Goal: Task Accomplishment & Management: Manage account settings

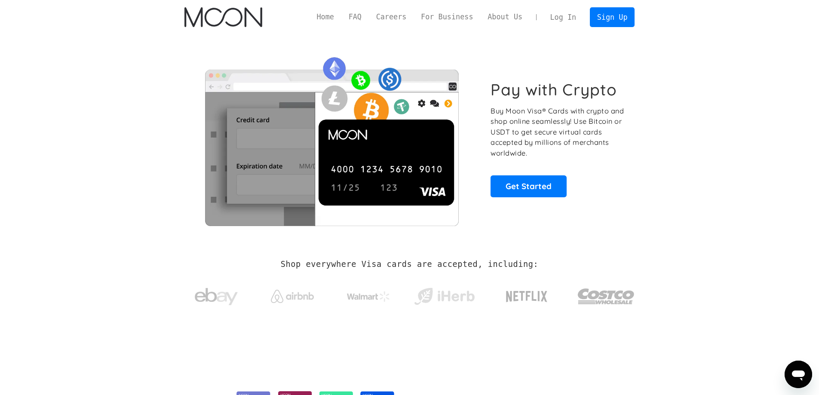
click at [563, 21] on link "Log In" at bounding box center [563, 17] width 40 height 19
click at [572, 22] on link "Log In" at bounding box center [563, 17] width 40 height 19
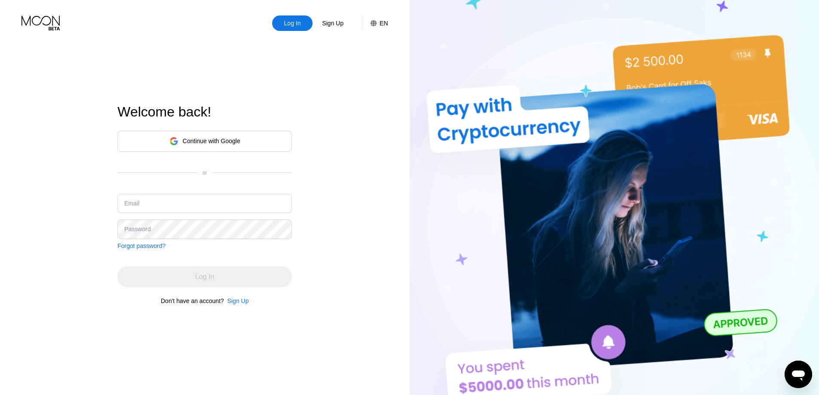
click at [235, 131] on div "Continue with Google" at bounding box center [204, 141] width 175 height 21
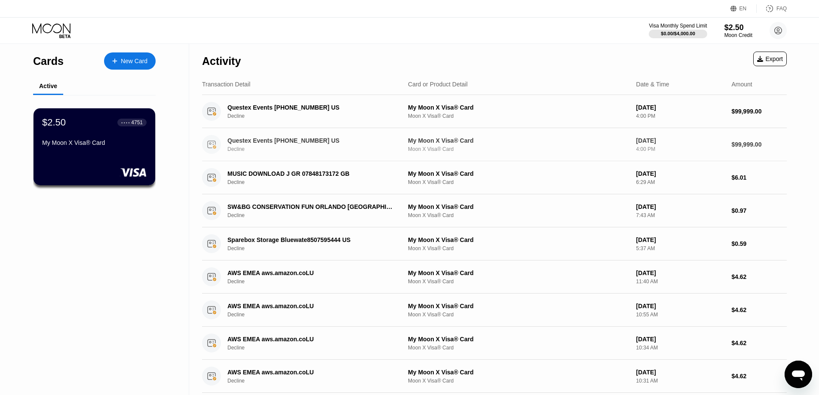
click at [482, 147] on div "My Moon X Visa® Card Moon X Visa® Card" at bounding box center [518, 144] width 221 height 15
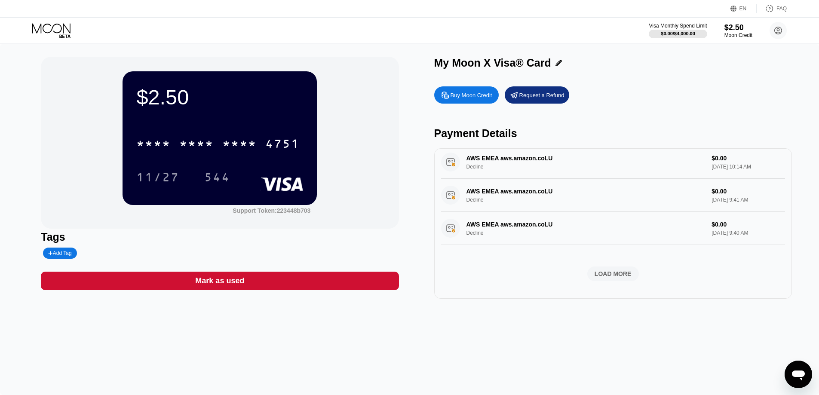
scroll to position [43, 0]
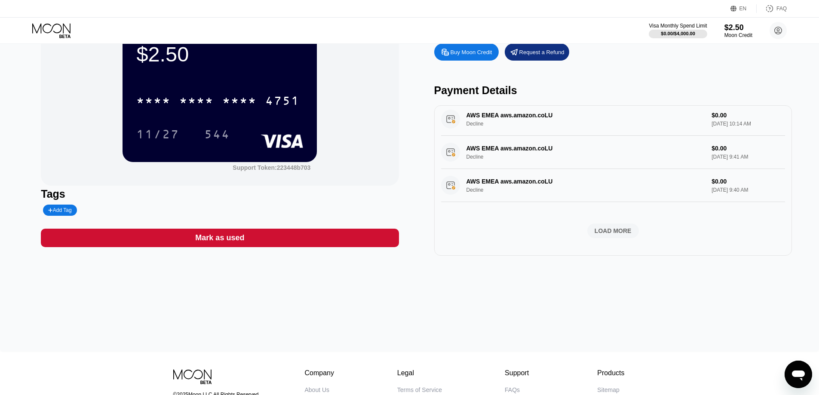
click at [606, 228] on div "LOAD MORE" at bounding box center [612, 231] width 37 height 8
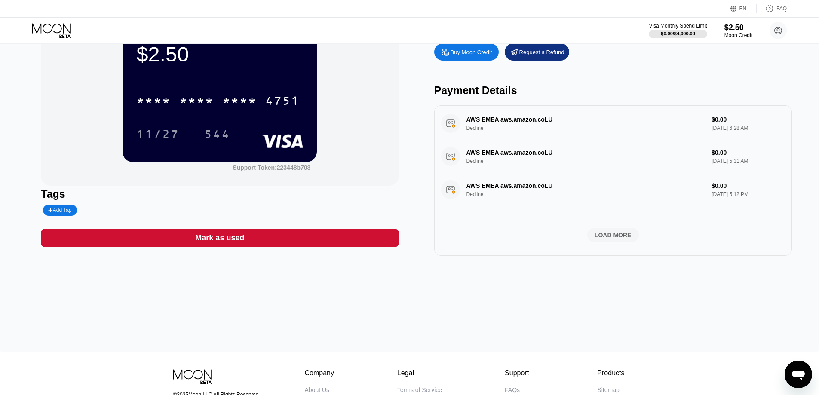
scroll to position [701, 0]
click at [600, 237] on div "LOAD MORE" at bounding box center [612, 235] width 37 height 8
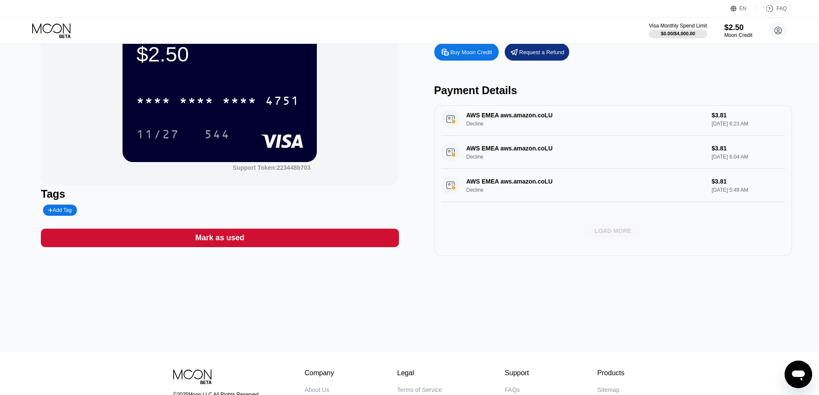
click at [600, 230] on div "LOAD MORE" at bounding box center [612, 231] width 37 height 8
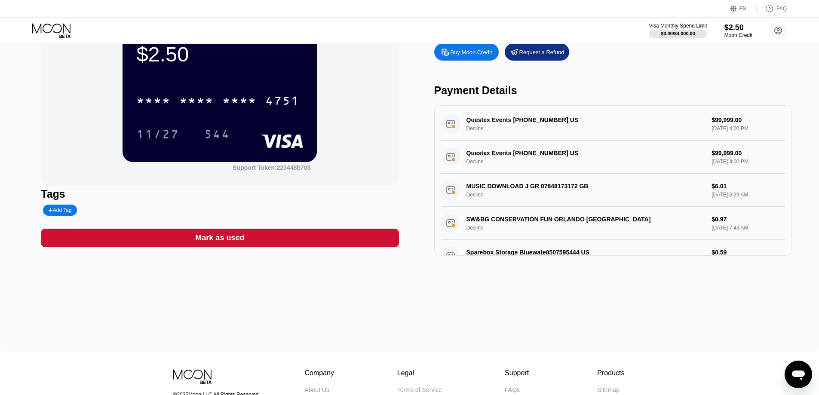
scroll to position [0, 0]
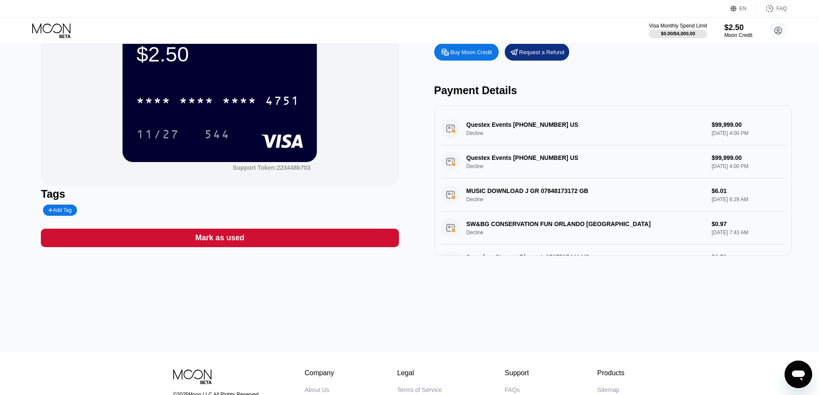
click at [505, 163] on div "Questex Events 212-895-8200 US Decline $99,999.00 Aug 01, 2025 4:00 PM" at bounding box center [613, 161] width 344 height 33
click at [503, 158] on div "Questex Events 212-895-8200 US Decline $99,999.00 Aug 01, 2025 4:00 PM" at bounding box center [613, 161] width 344 height 33
click at [504, 162] on div "Questex Events 212-895-8200 US Decline $99,999.00 Aug 01, 2025 4:00 PM" at bounding box center [613, 161] width 344 height 33
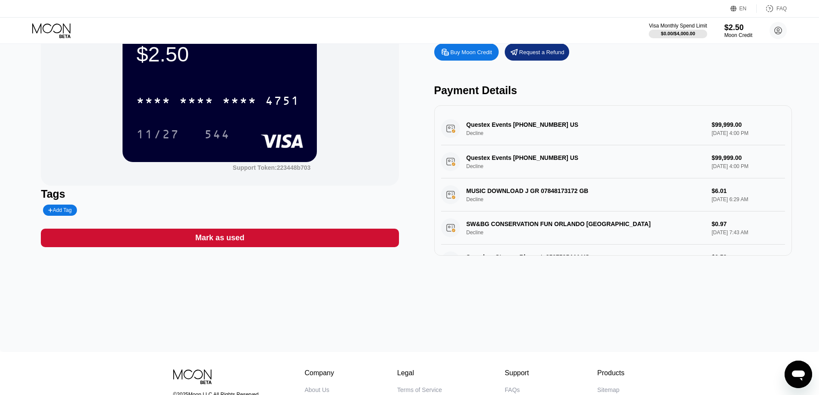
click at [504, 162] on div "Questex Events 212-895-8200 US Decline $99,999.00 Aug 01, 2025 4:00 PM" at bounding box center [613, 161] width 344 height 33
click at [504, 199] on div "MUSIC DOWNLOAD J GR 07848173172 GB Decline $6.01 Jul 31, 2025 6:29 AM" at bounding box center [613, 194] width 344 height 33
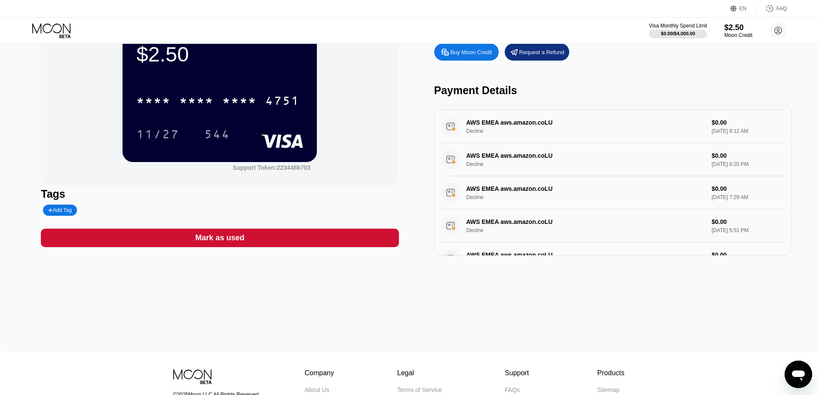
scroll to position [473, 0]
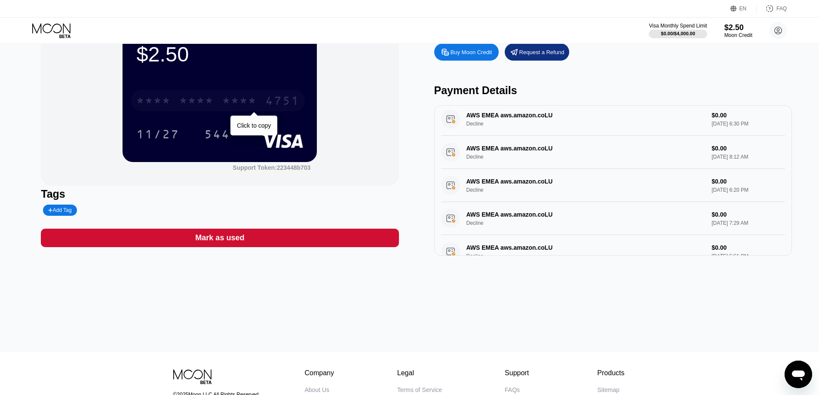
click at [269, 106] on div "4751" at bounding box center [282, 102] width 34 height 14
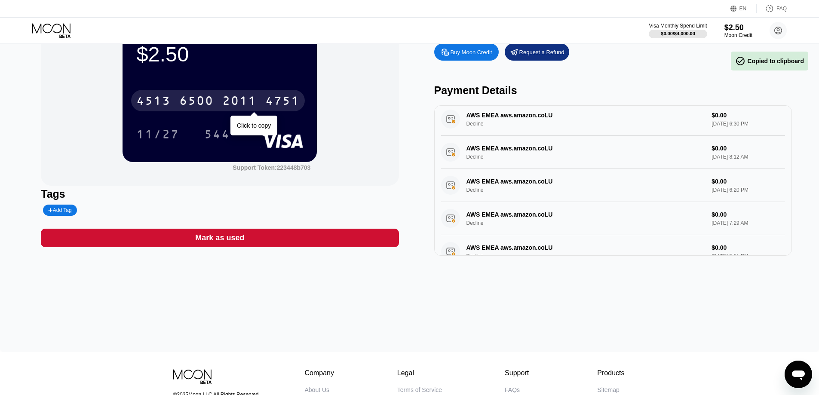
click at [270, 105] on div "4751" at bounding box center [282, 102] width 34 height 14
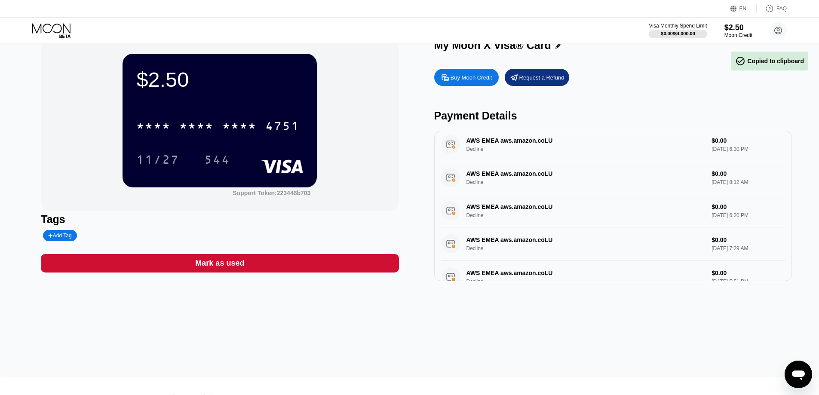
scroll to position [0, 0]
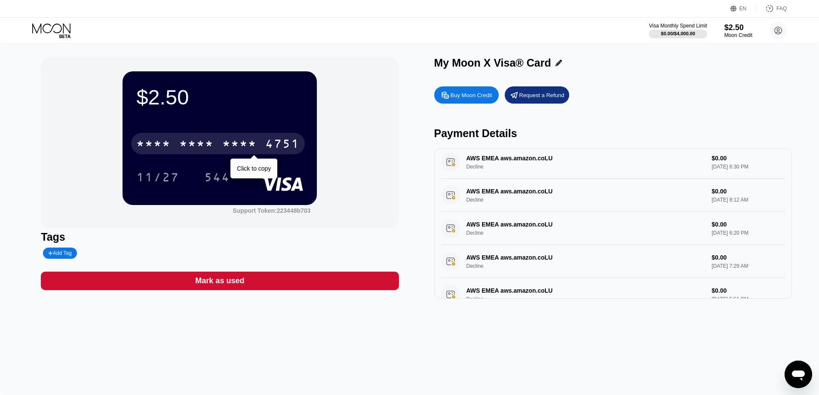
click at [283, 145] on div "4751" at bounding box center [282, 145] width 34 height 14
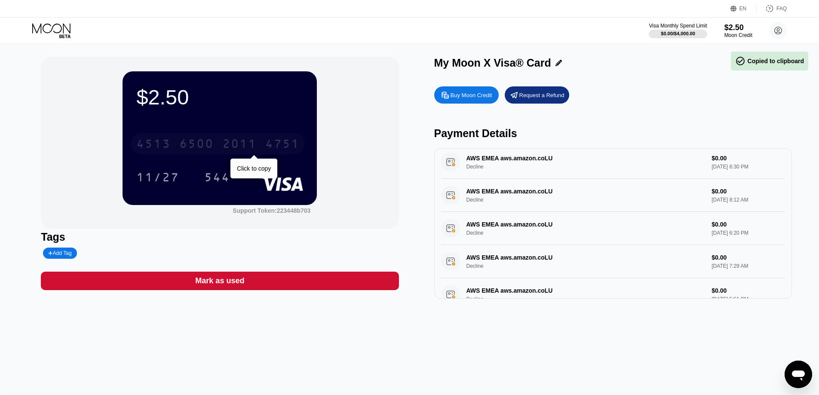
click at [283, 145] on div "4751" at bounding box center [282, 145] width 34 height 14
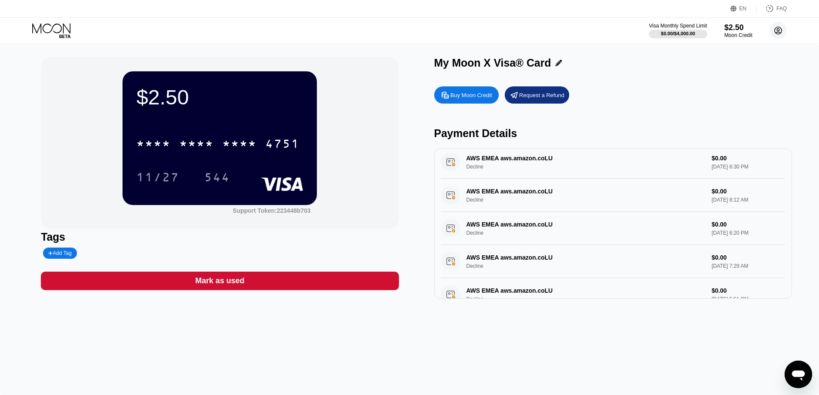
click at [777, 29] on circle at bounding box center [777, 30] width 17 height 17
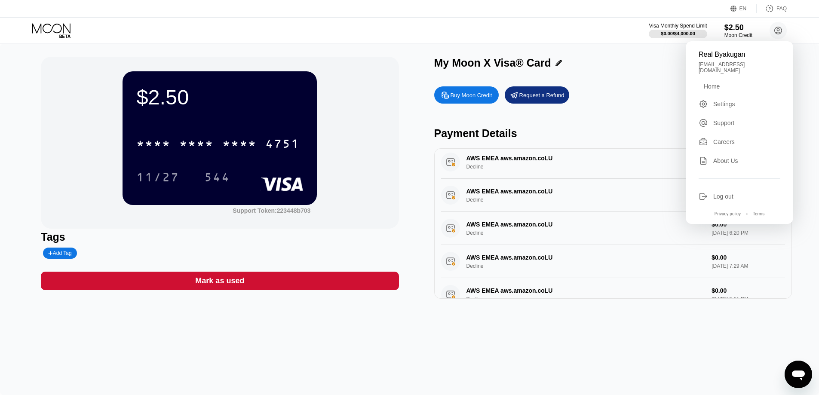
click at [725, 86] on div "Home" at bounding box center [739, 86] width 82 height 7
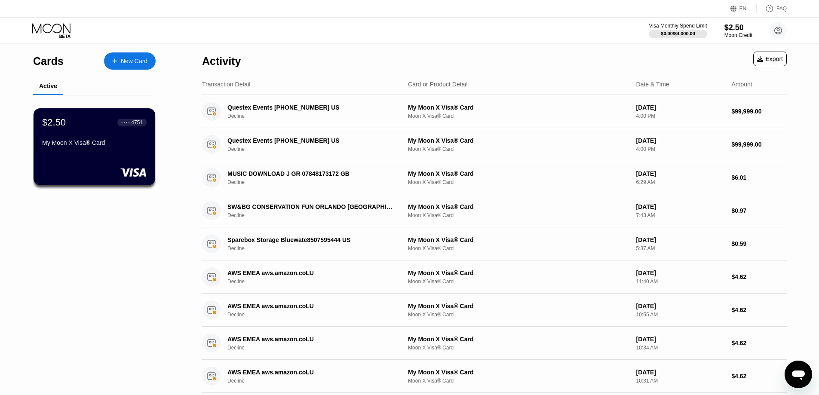
click at [71, 210] on div "$2.50 ● ● ● ● 4751 My Moon X Visa® Card" at bounding box center [94, 153] width 123 height 117
click at [83, 141] on div "$2.50 ● ● ● ● 4751 My Moon X Visa® Card" at bounding box center [94, 132] width 105 height 33
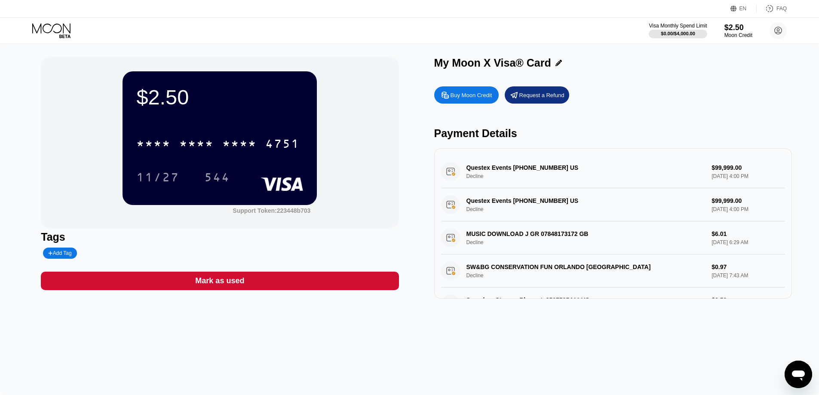
click at [292, 290] on div "Mark as used" at bounding box center [220, 281] width 358 height 18
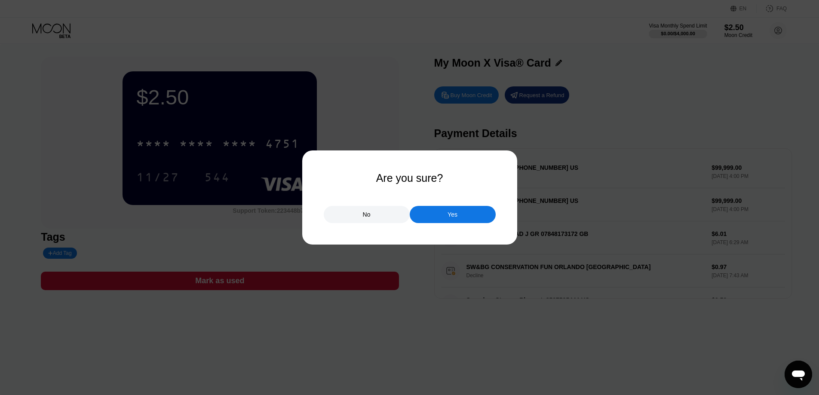
click at [386, 220] on div "No" at bounding box center [367, 214] width 86 height 17
